Goal: Task Accomplishment & Management: Manage account settings

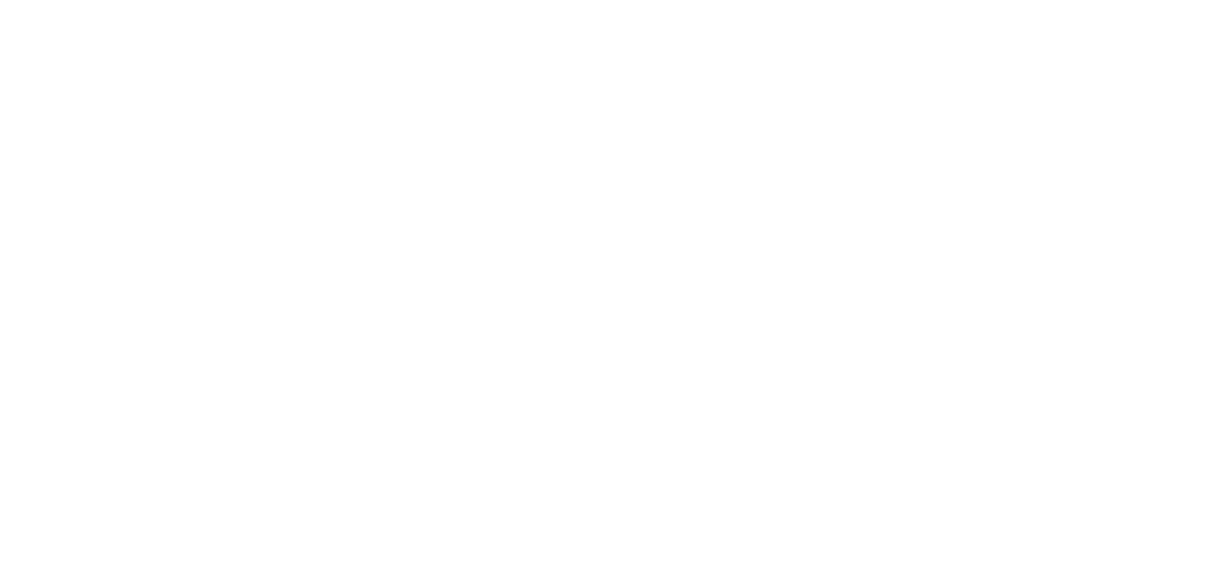
type input "[PERSON_NAME][EMAIL_ADDRESS][PERSON_NAME][DOMAIN_NAME]"
click at [0, 0] on input "Sign In" at bounding box center [0, 0] width 0 height 0
type input "[PERSON_NAME][EMAIL_ADDRESS][PERSON_NAME][DOMAIN_NAME]"
click at [0, 0] on input "Sign In" at bounding box center [0, 0] width 0 height 0
